Goal: Browse casually: Explore the website without a specific task or goal

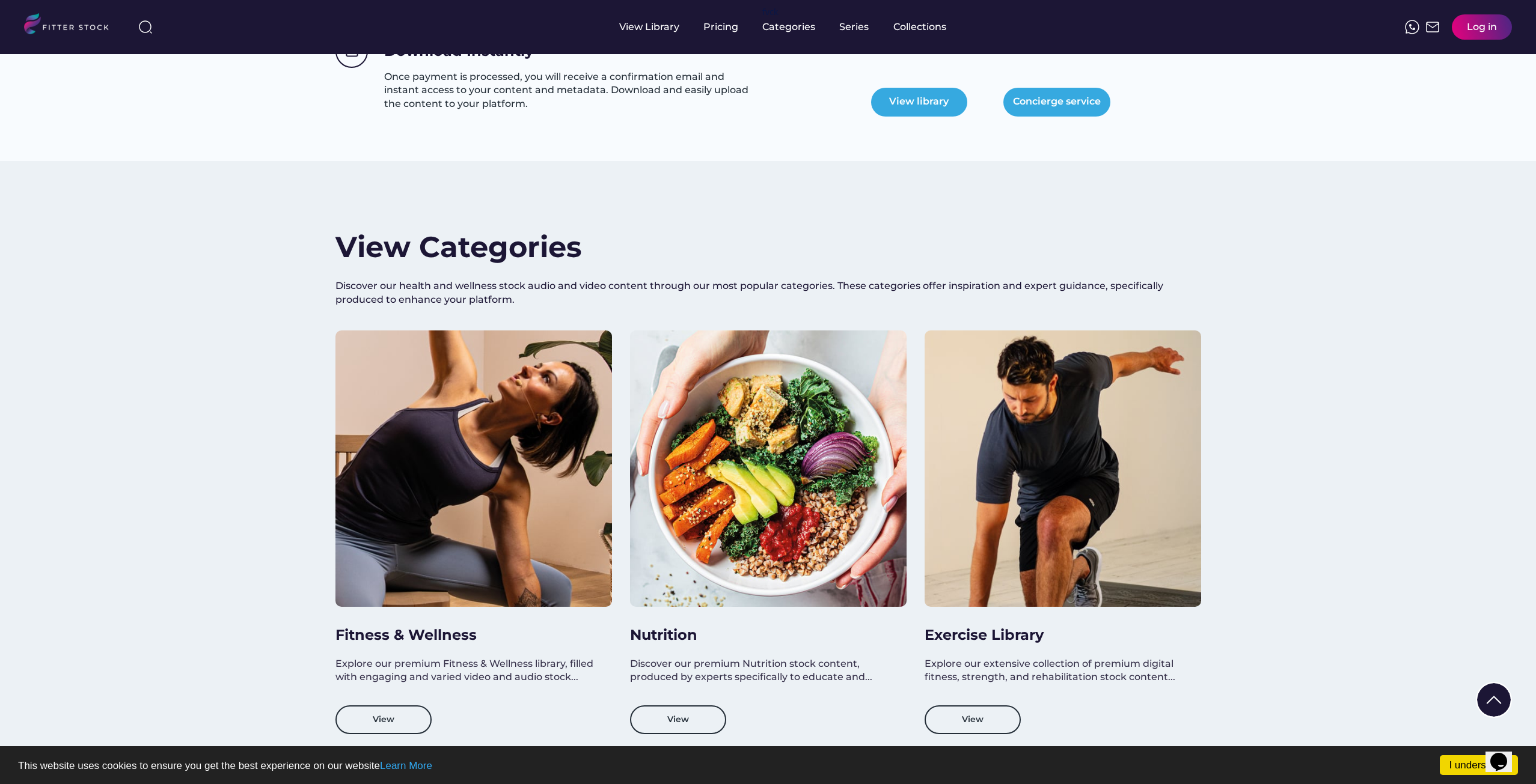
scroll to position [781, 0]
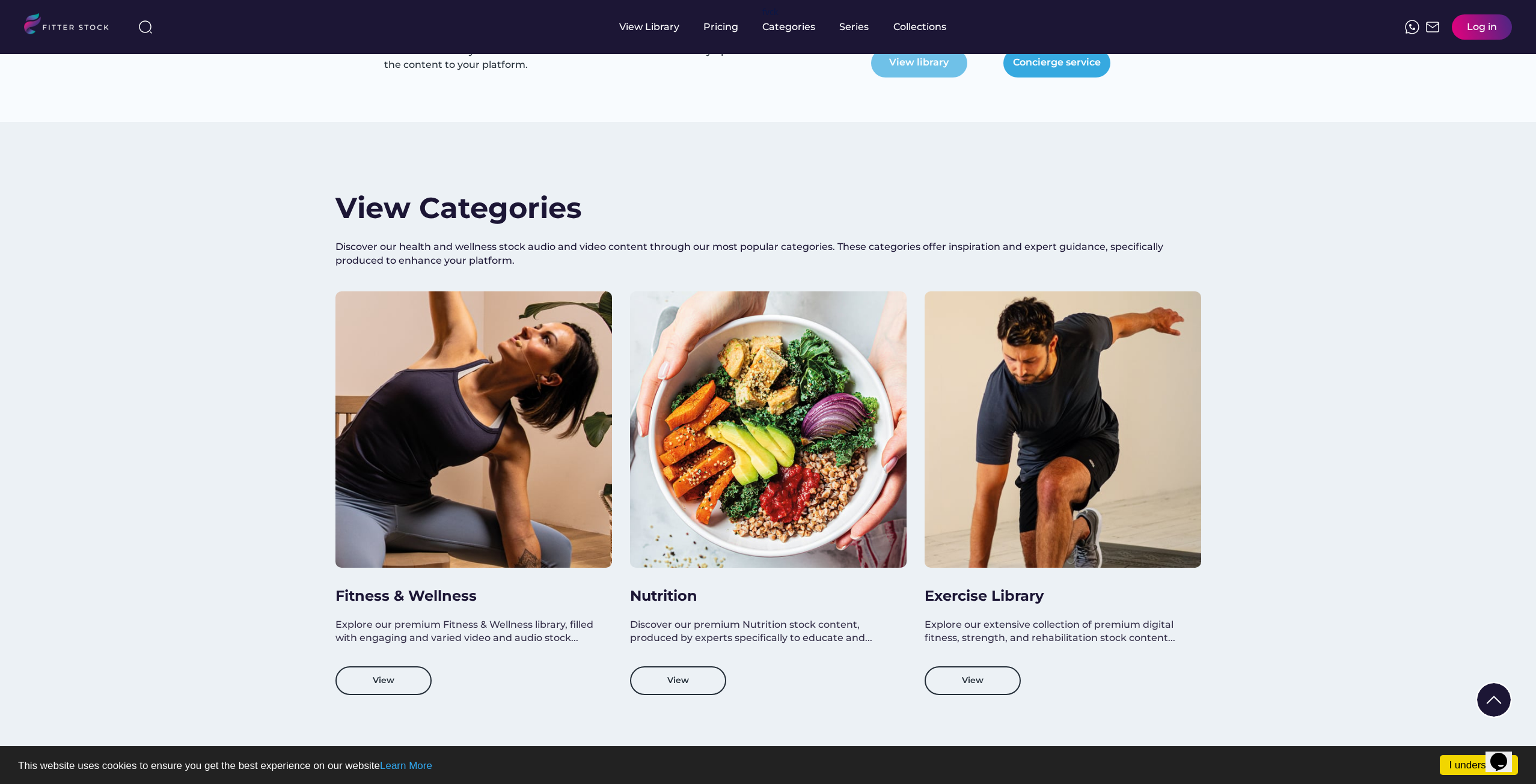
click at [947, 63] on button "View library" at bounding box center [919, 63] width 96 height 29
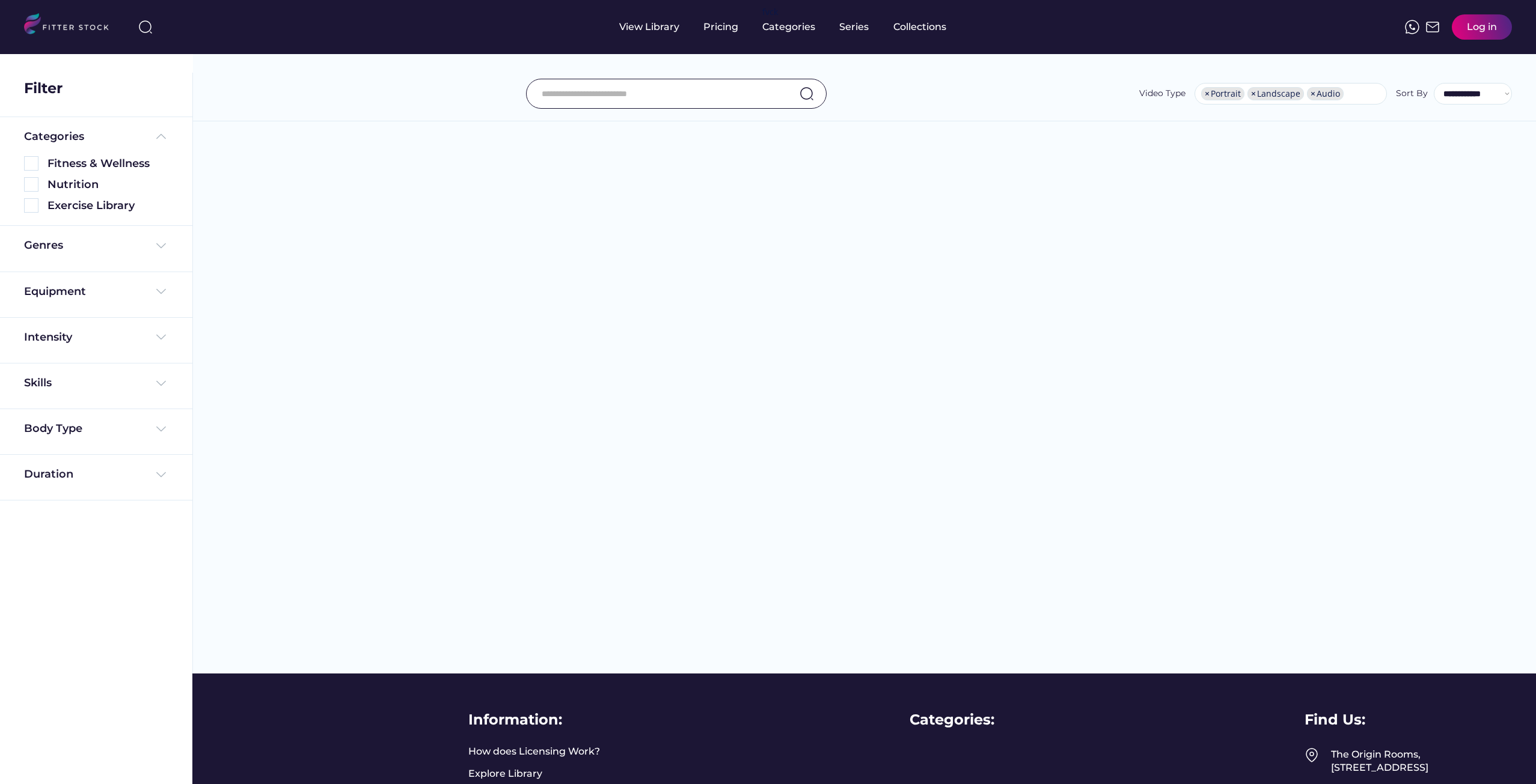
select select "**********"
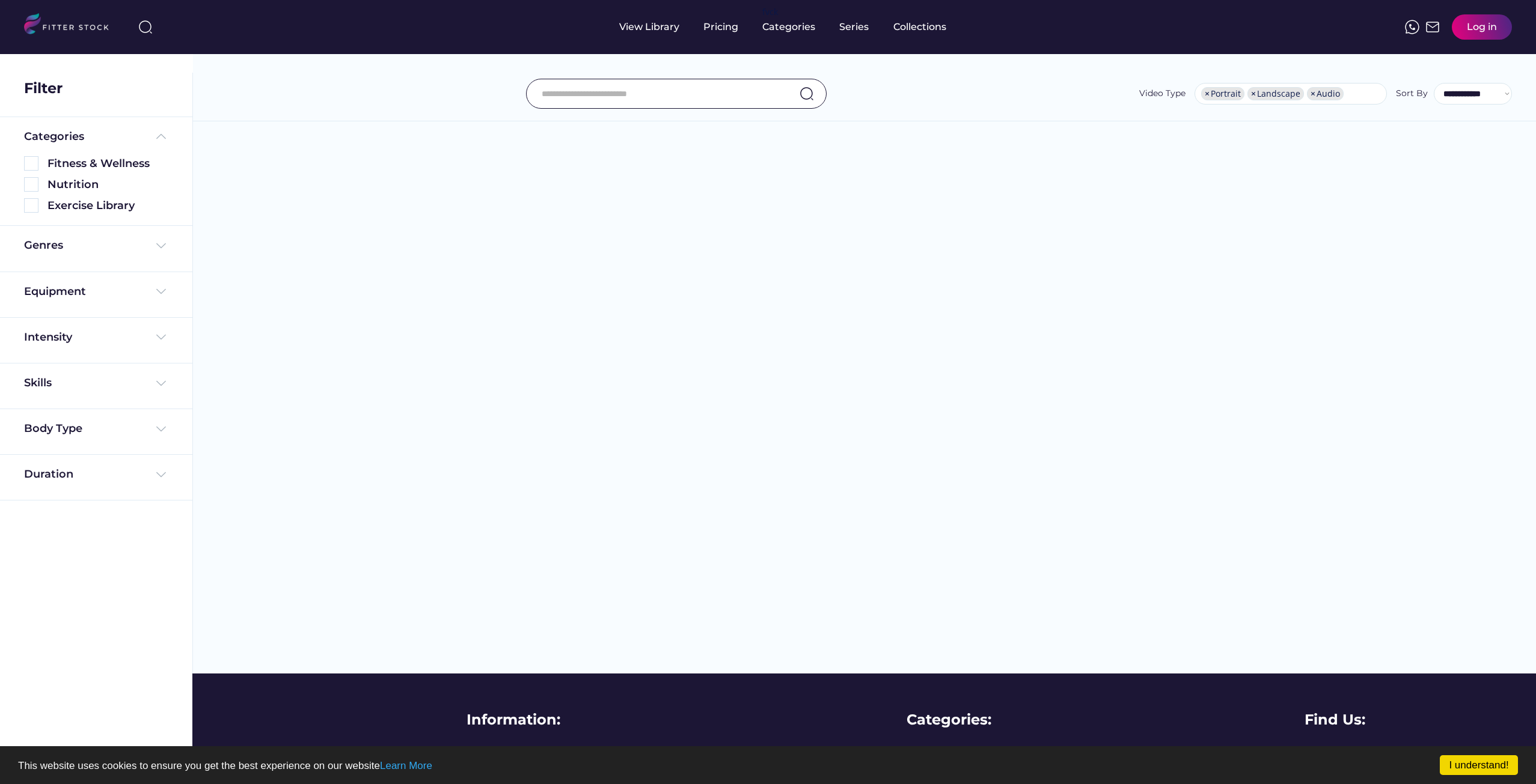
scroll to position [20, 0]
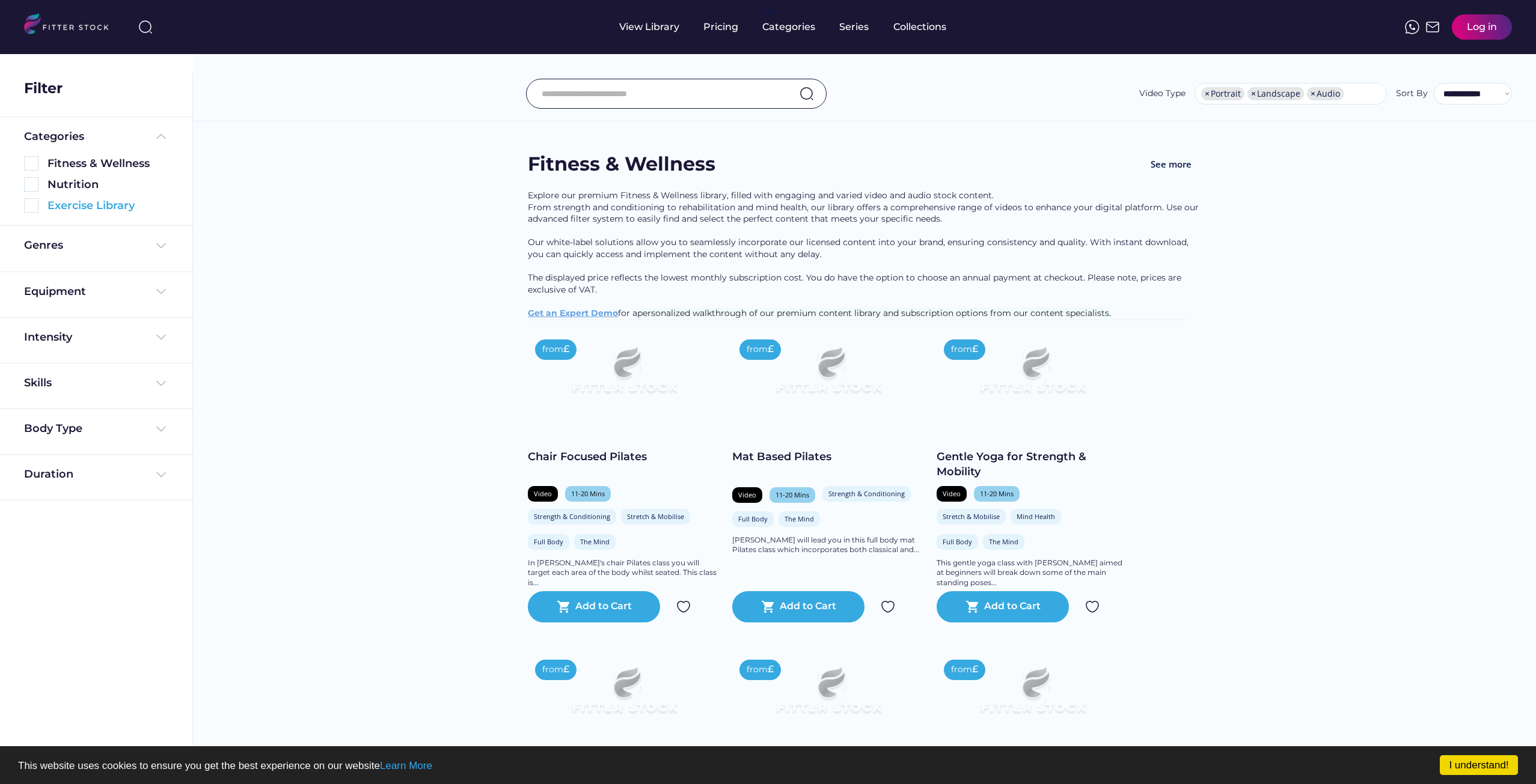
click at [33, 208] on img at bounding box center [31, 205] width 14 height 14
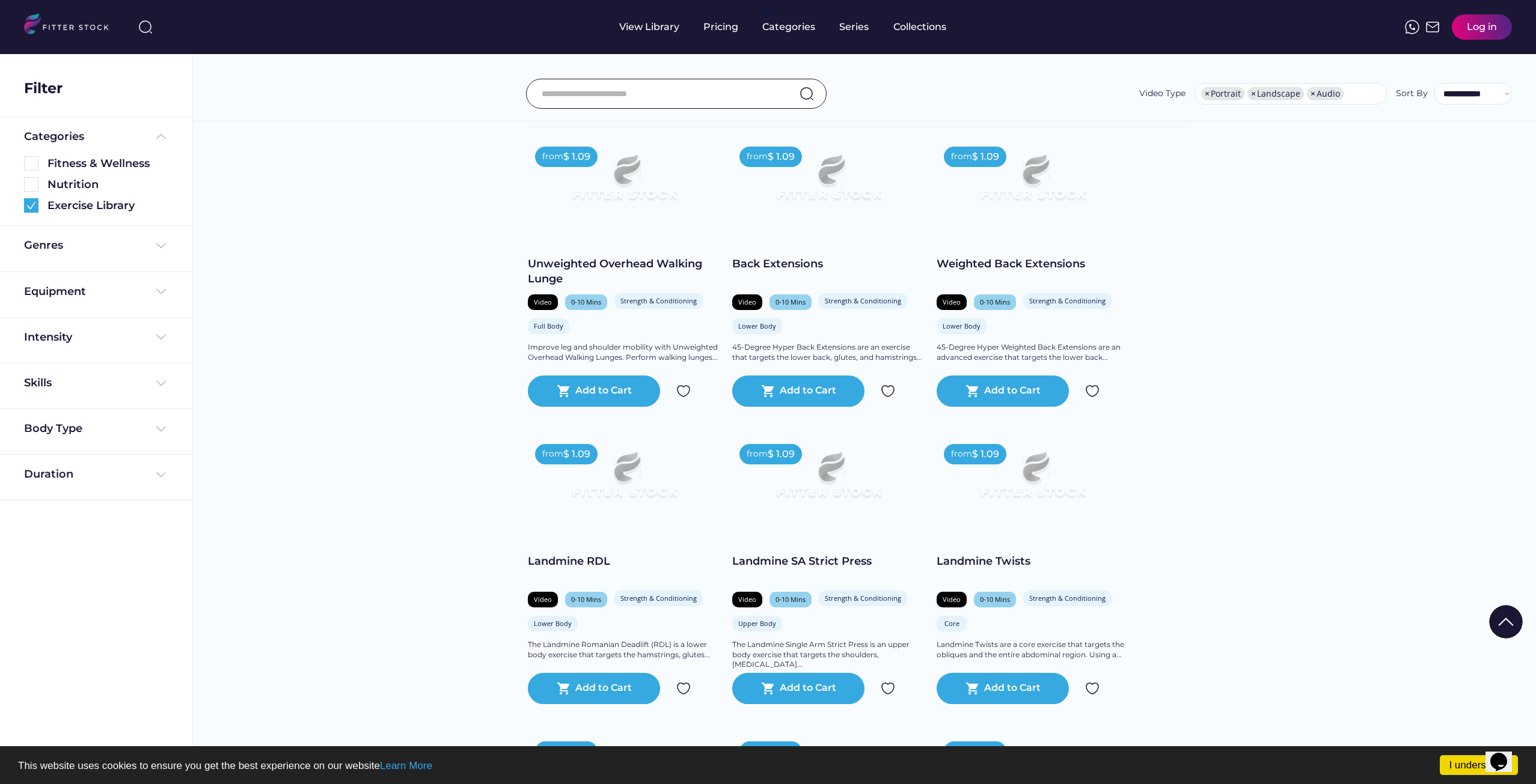
scroll to position [0, 0]
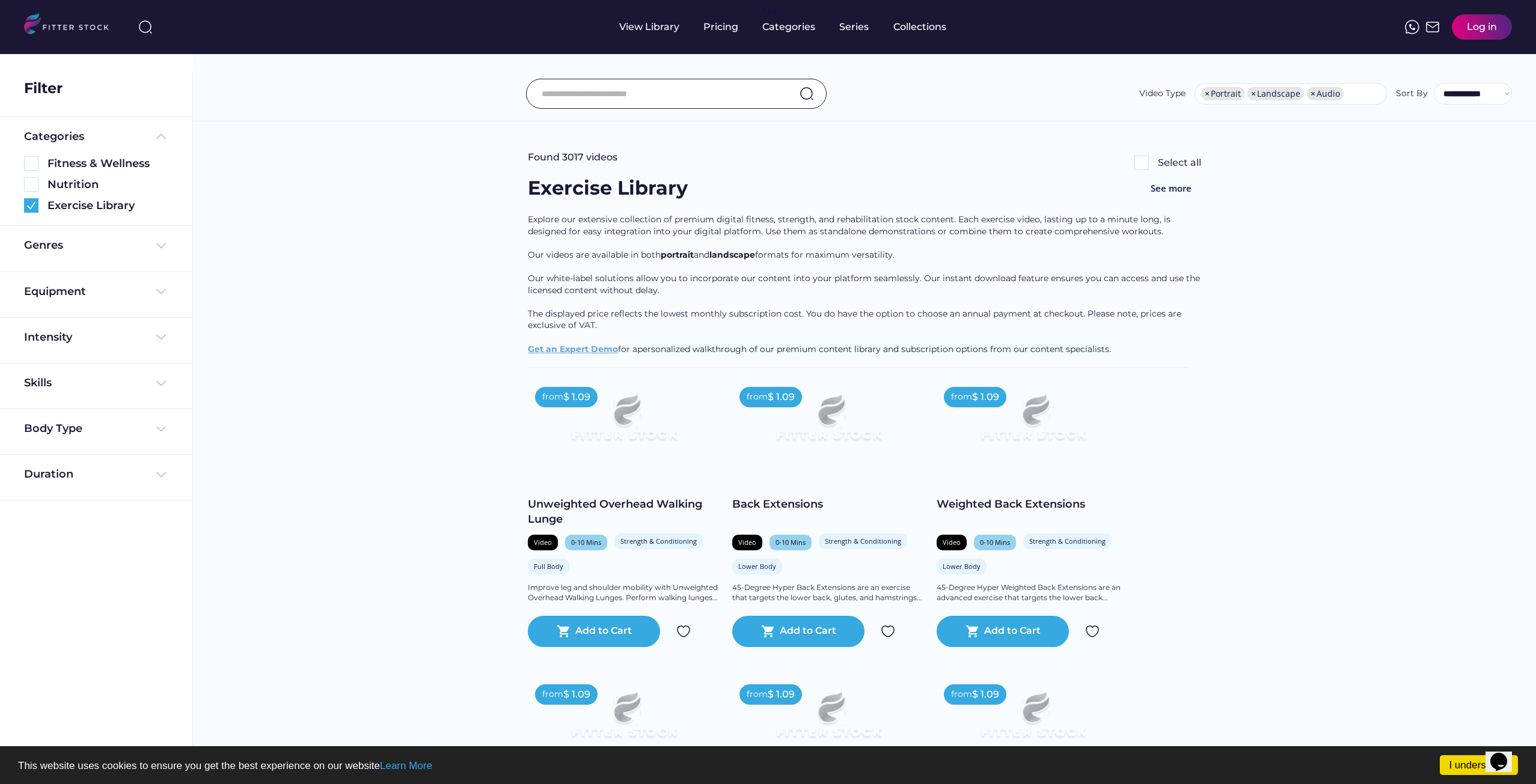
click at [622, 89] on input "input" at bounding box center [661, 93] width 239 height 25
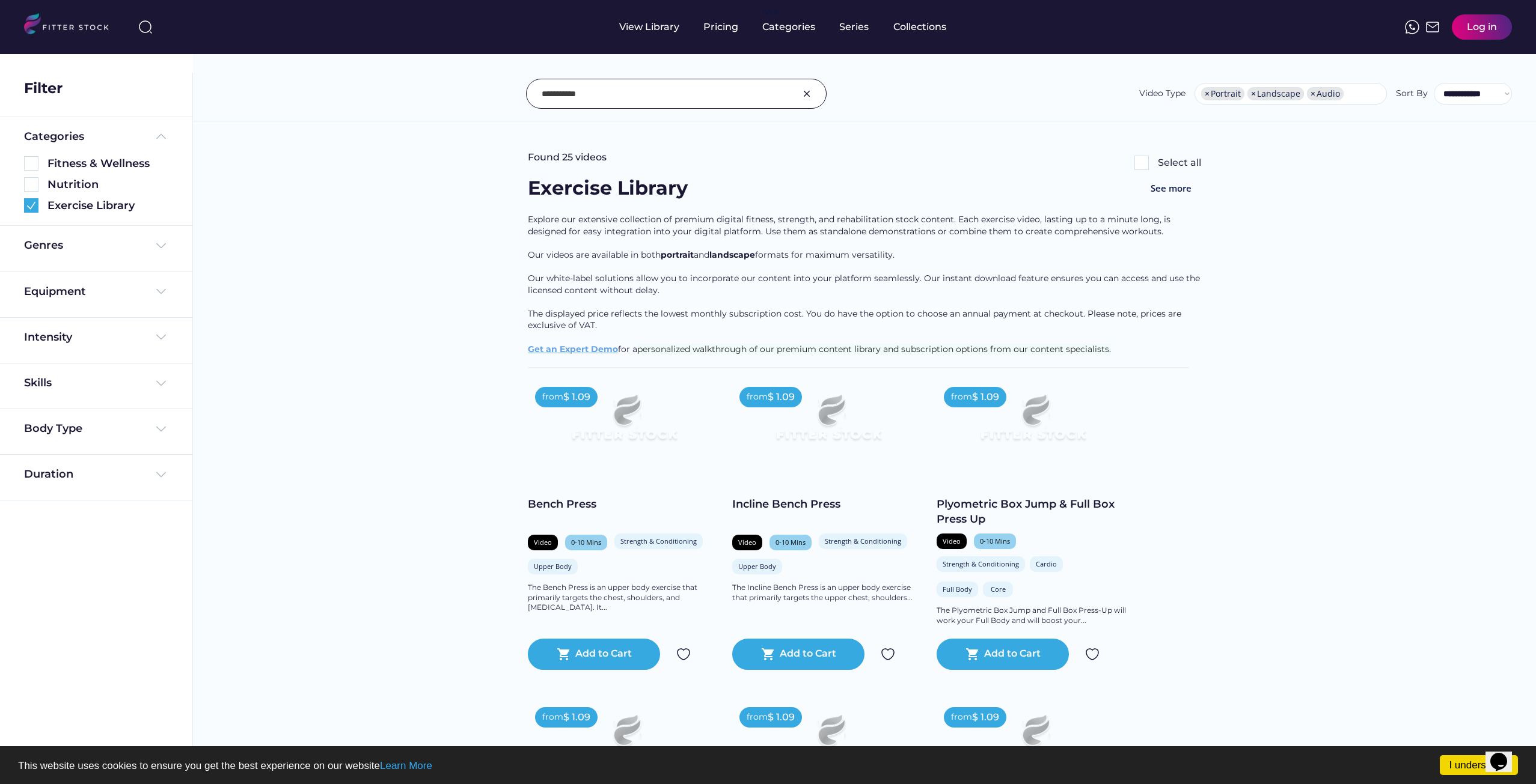
click at [605, 93] on input "input" at bounding box center [661, 93] width 239 height 25
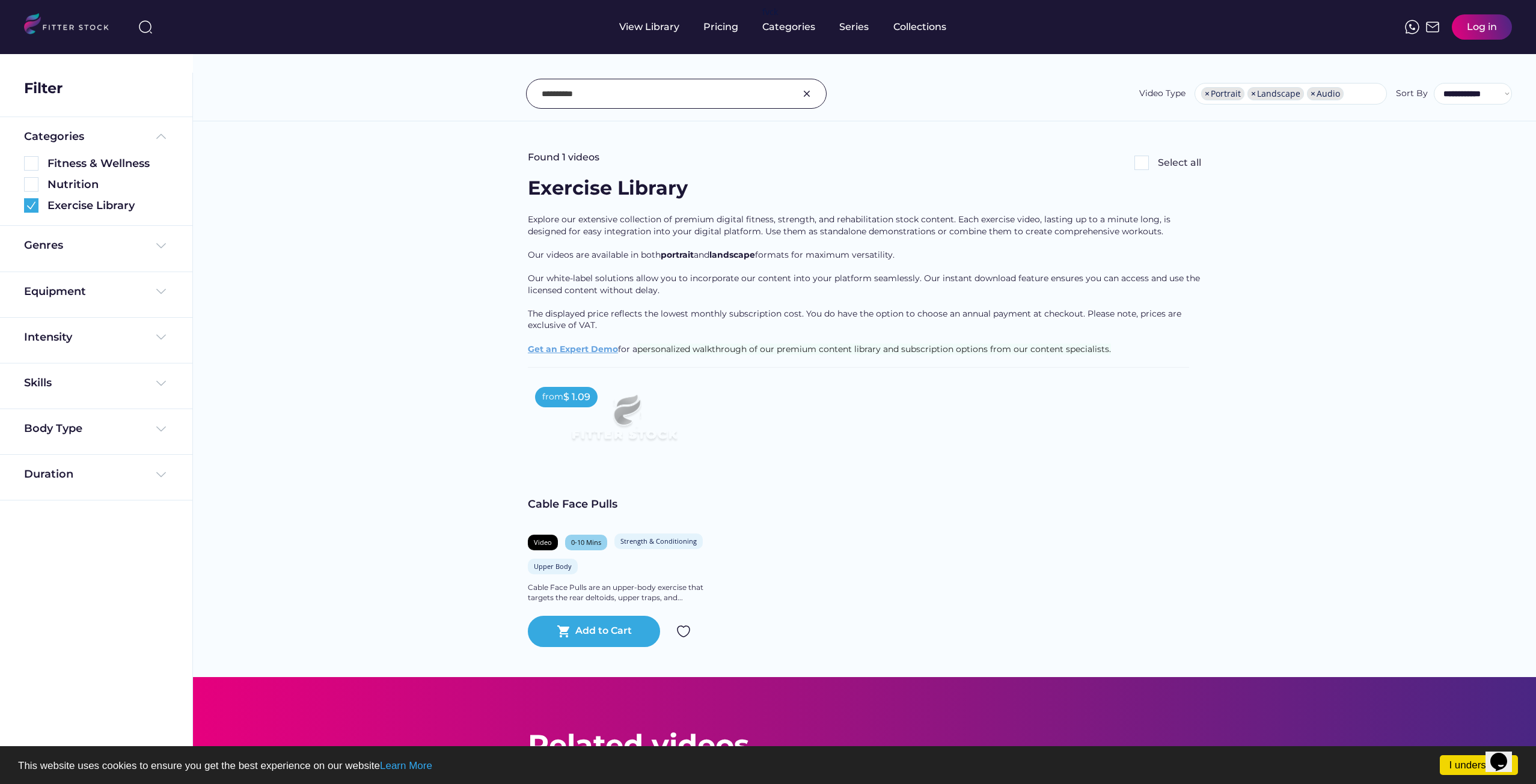
click at [639, 91] on input "input" at bounding box center [661, 93] width 239 height 25
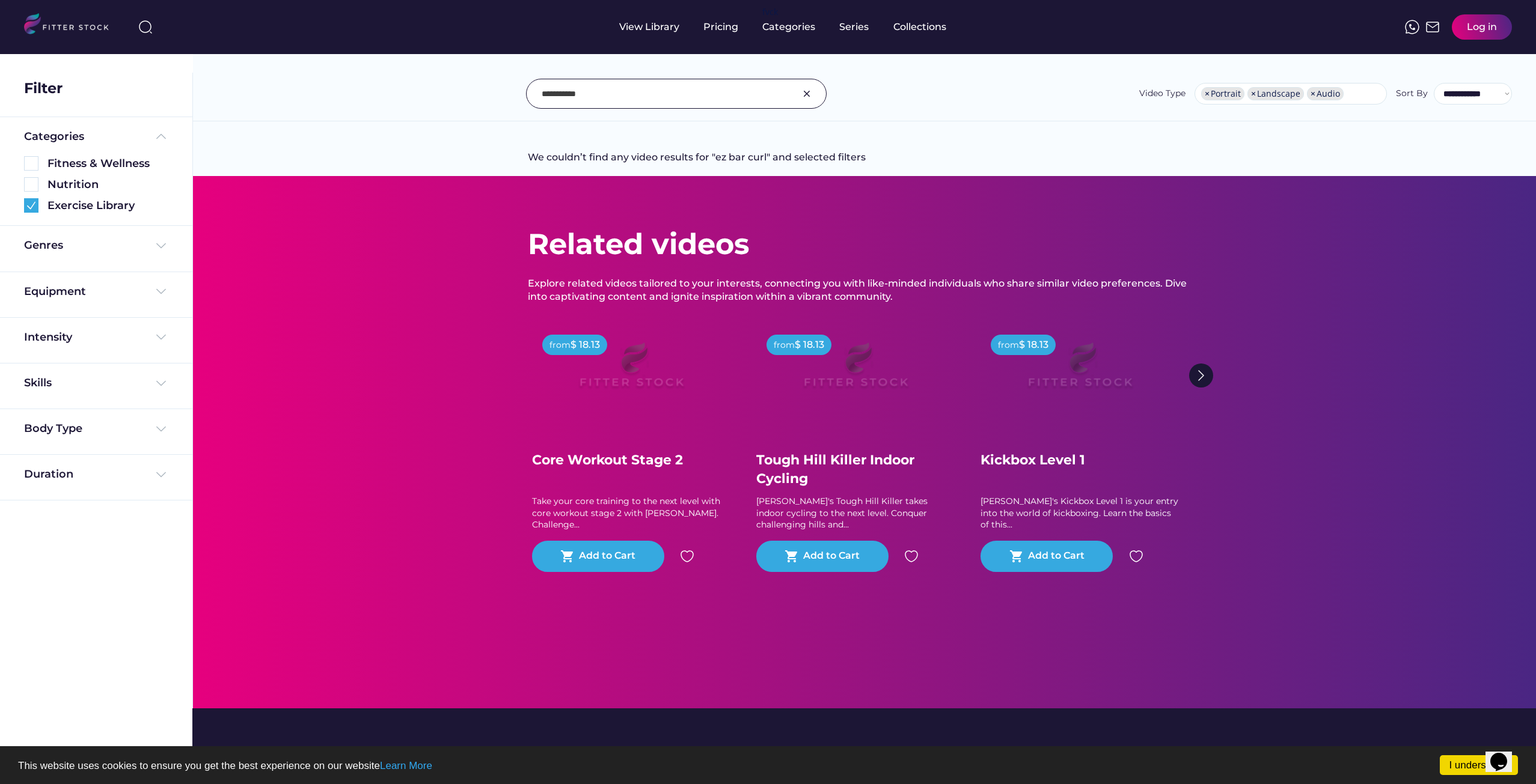
click at [576, 82] on input "input" at bounding box center [661, 93] width 239 height 25
type input "****"
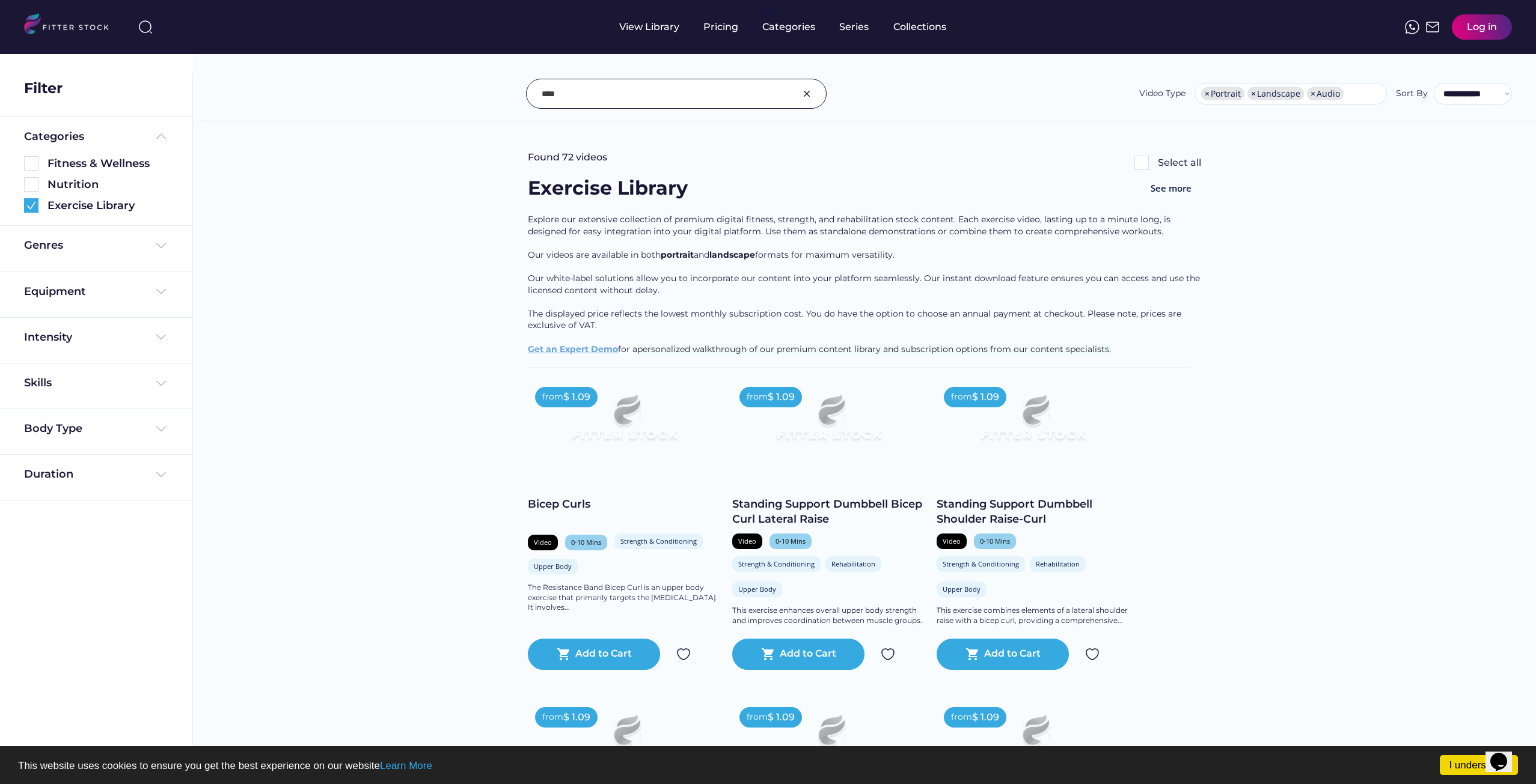
click at [586, 93] on input "input" at bounding box center [661, 93] width 239 height 25
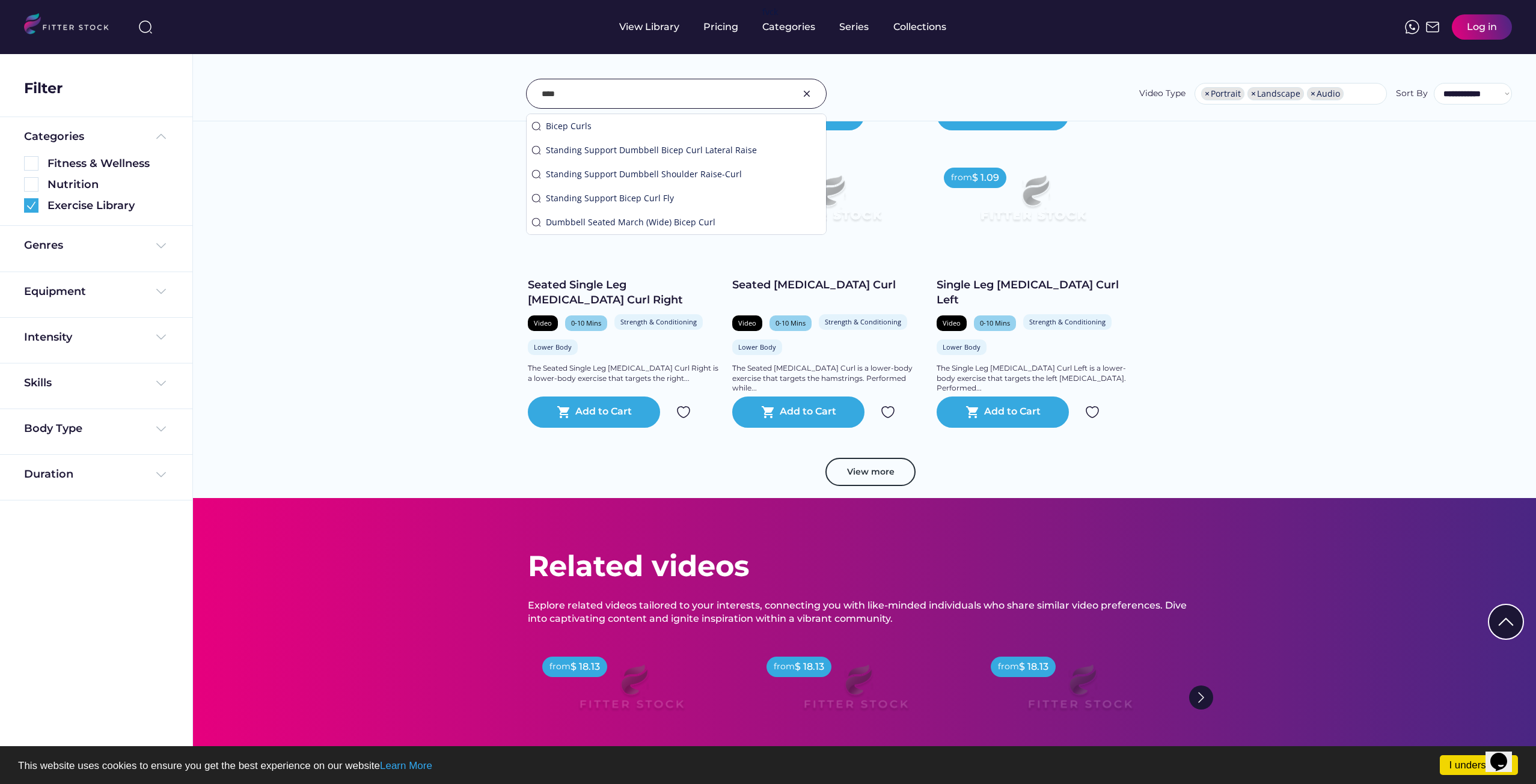
scroll to position [2104, 0]
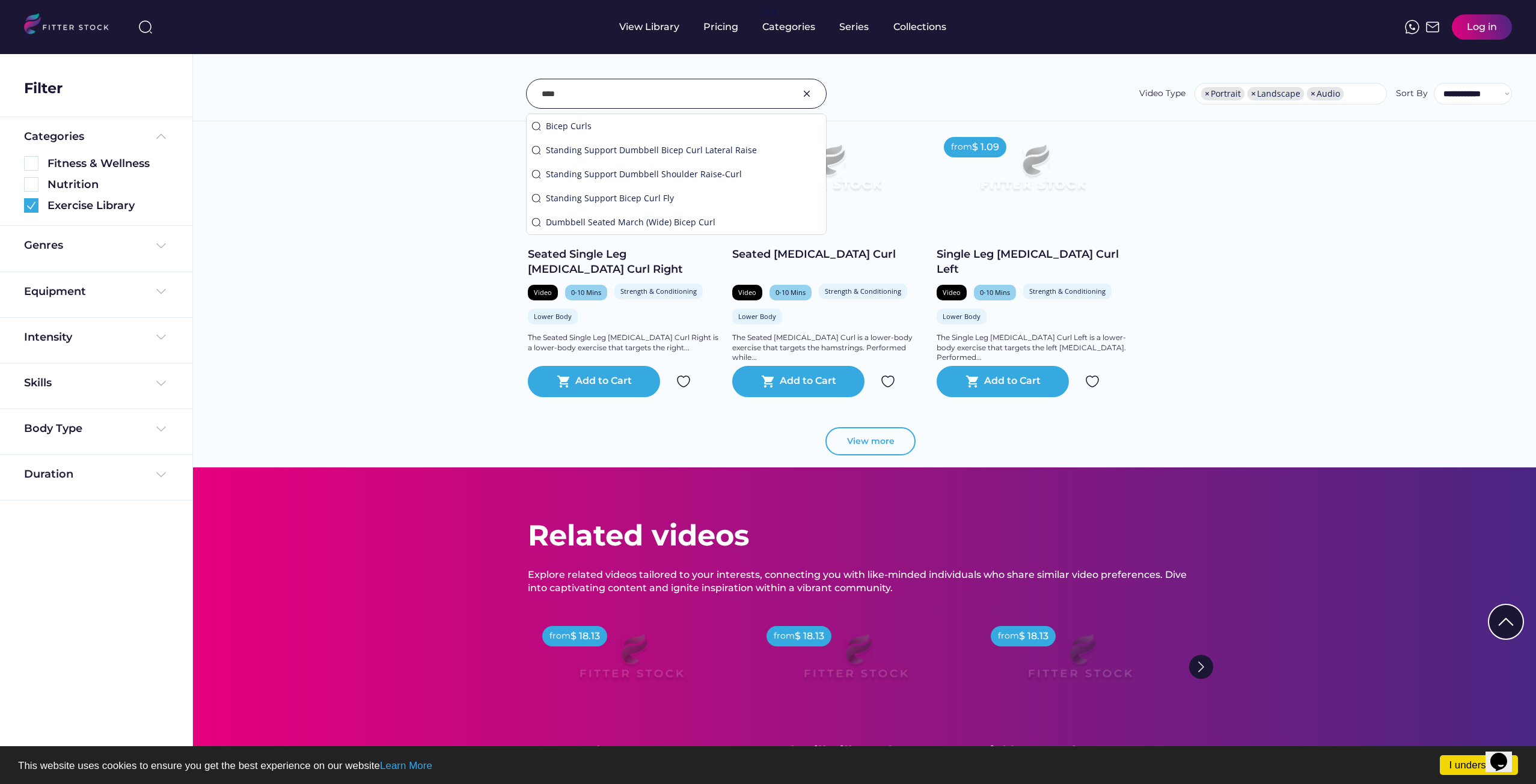
click at [885, 447] on button "View more" at bounding box center [870, 442] width 90 height 29
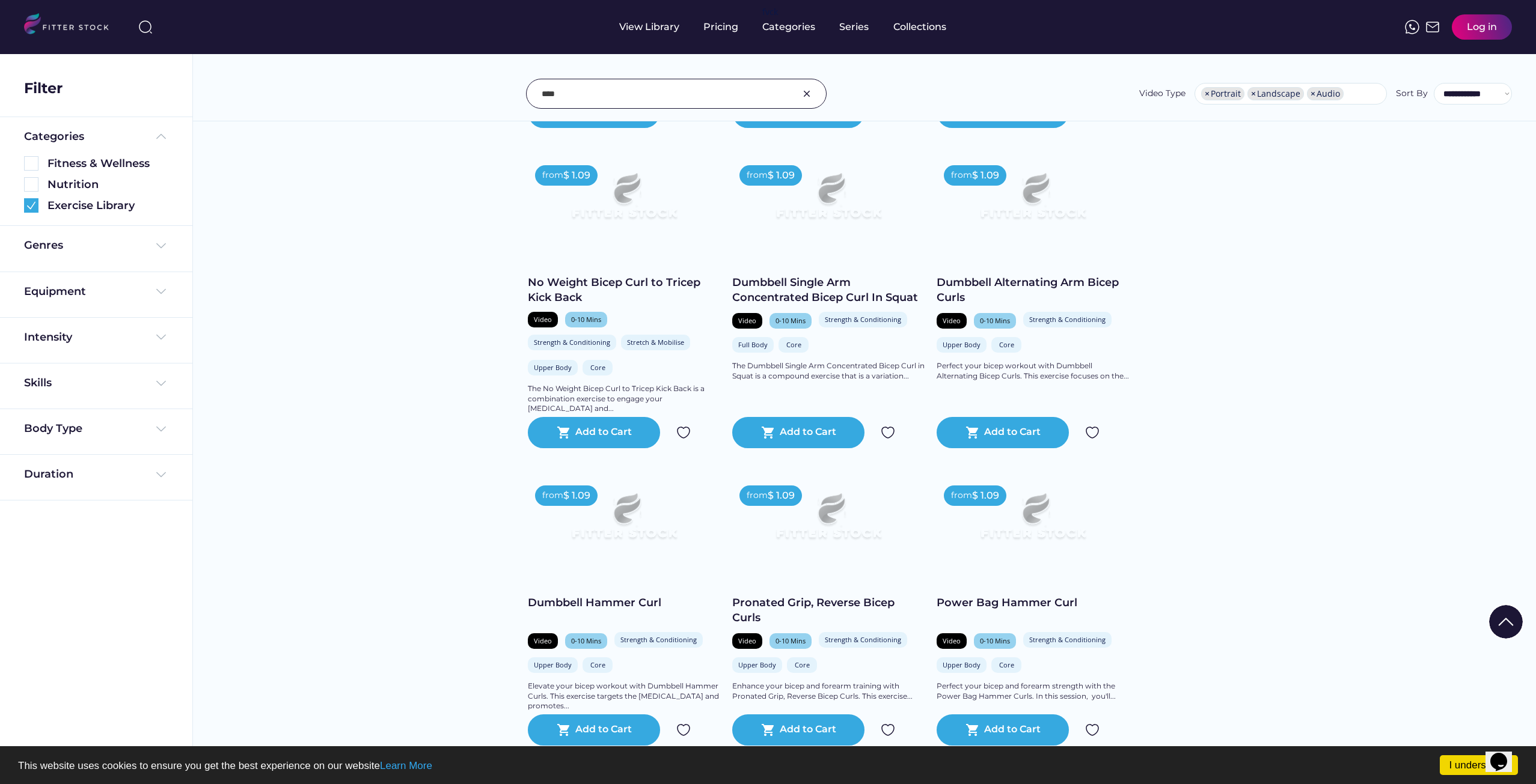
scroll to position [0, 0]
